Goal: Go to known website

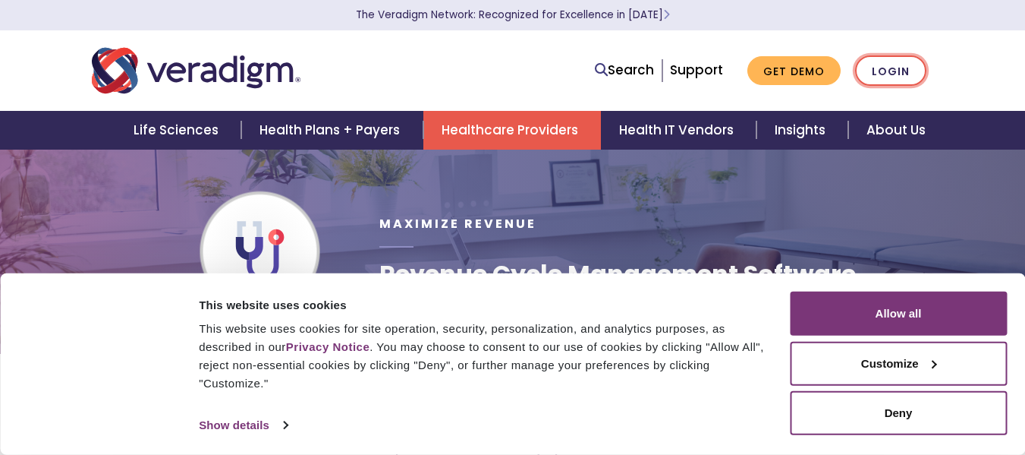
click at [881, 71] on link "Login" at bounding box center [890, 70] width 71 height 31
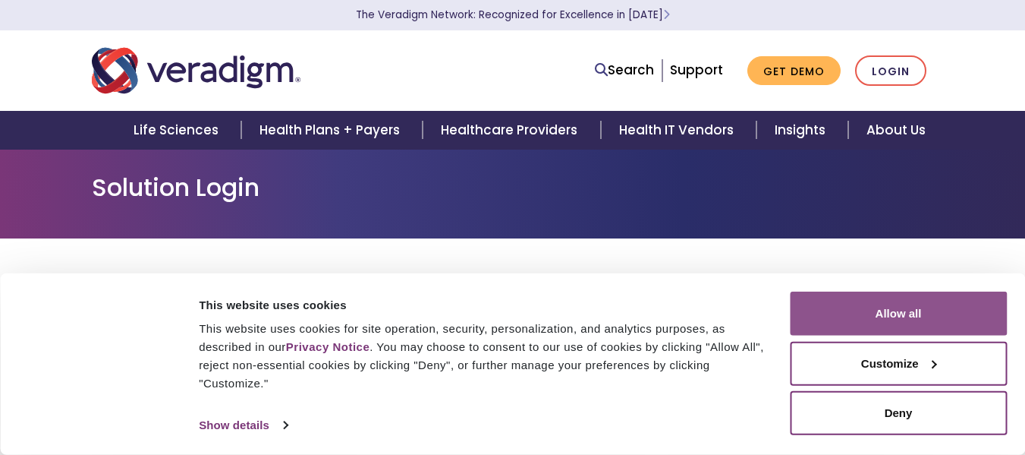
click at [901, 318] on button "Allow all" at bounding box center [898, 313] width 217 height 44
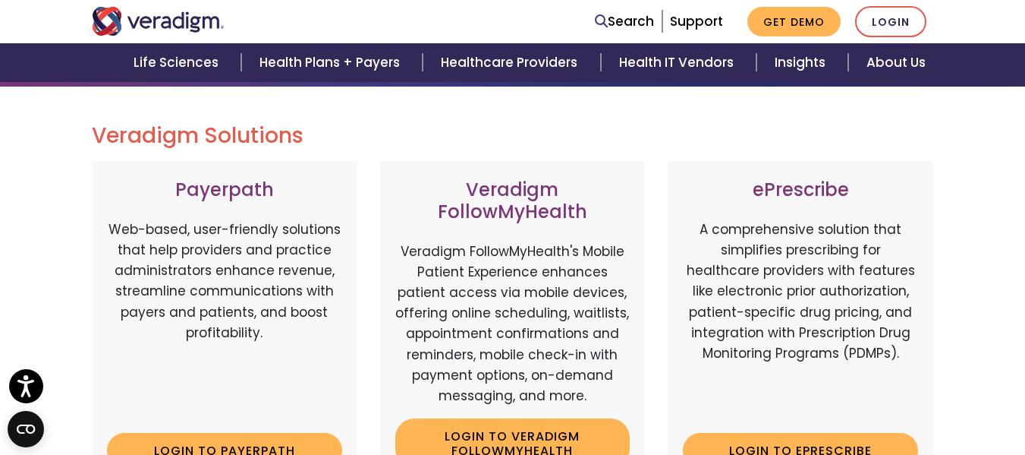
scroll to position [304, 0]
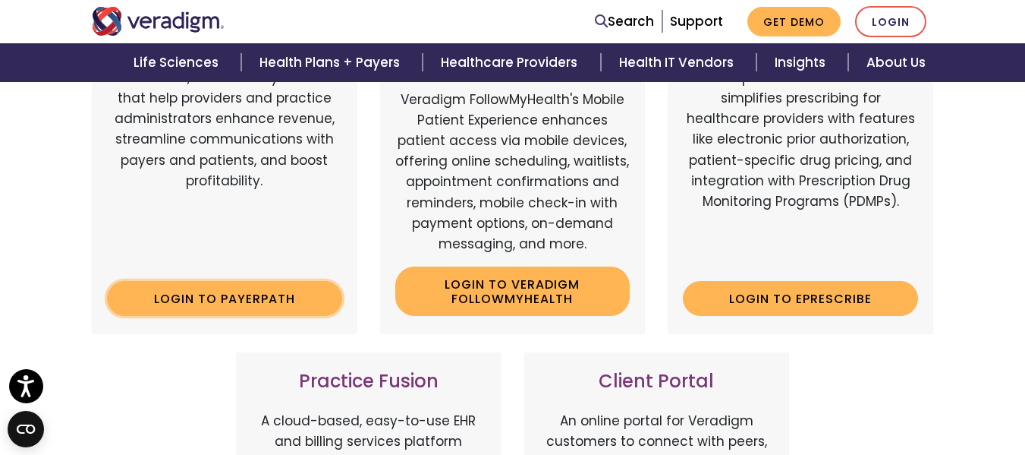
click at [246, 300] on link "Login to Payerpath" at bounding box center [224, 298] width 235 height 35
